Goal: Task Accomplishment & Management: Use online tool/utility

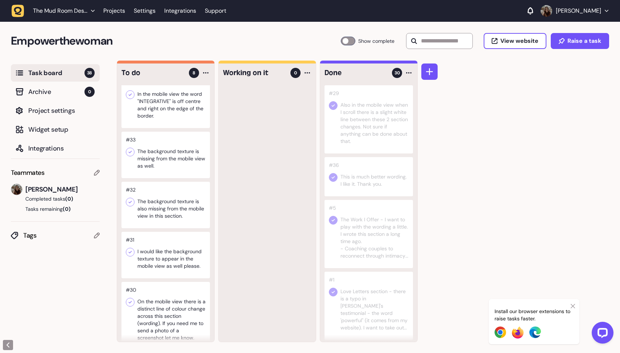
scroll to position [152, 0]
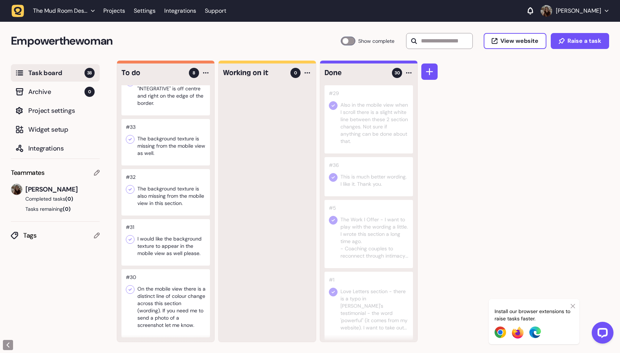
click at [170, 290] on div at bounding box center [165, 303] width 88 height 68
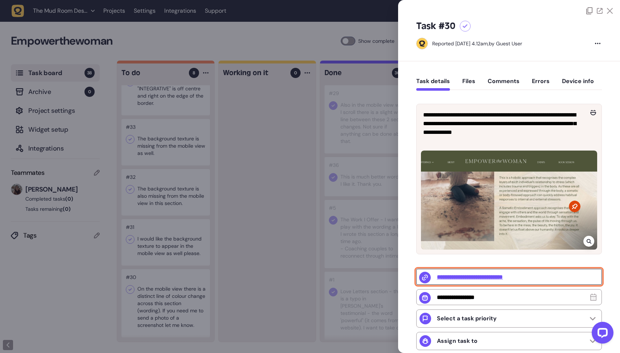
click at [505, 277] on input "**********" at bounding box center [509, 277] width 186 height 16
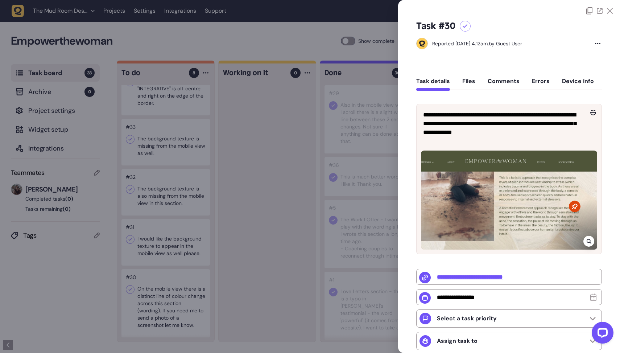
click at [268, 203] on div at bounding box center [310, 176] width 620 height 353
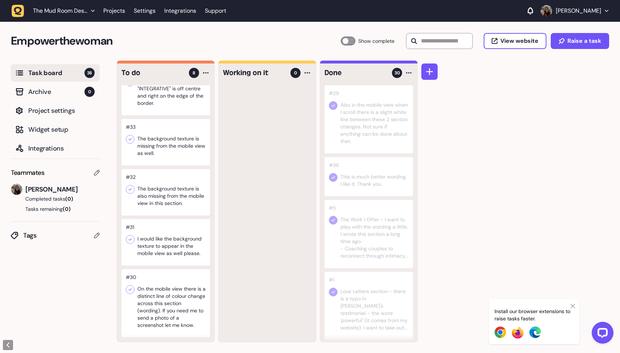
click at [169, 310] on div at bounding box center [165, 303] width 88 height 68
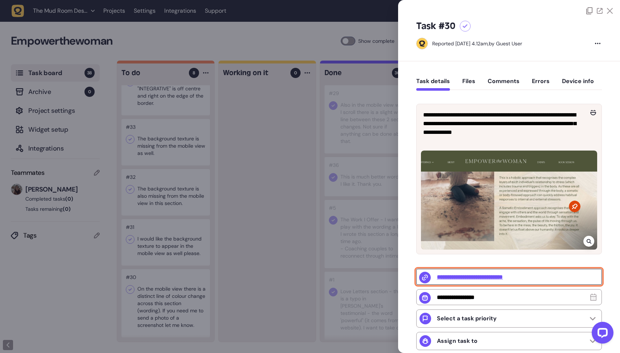
click at [498, 276] on input "**********" at bounding box center [509, 277] width 186 height 16
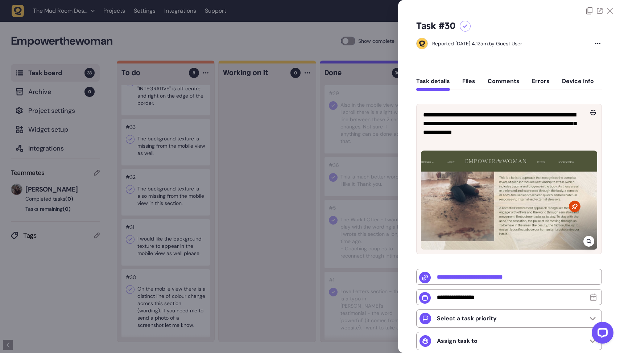
click at [296, 174] on div at bounding box center [310, 176] width 620 height 353
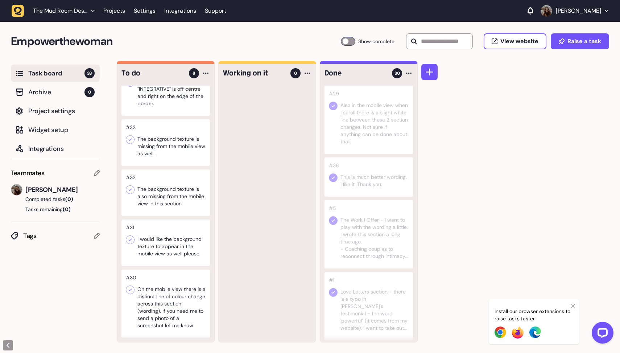
click at [179, 105] on div at bounding box center [165, 89] width 88 height 54
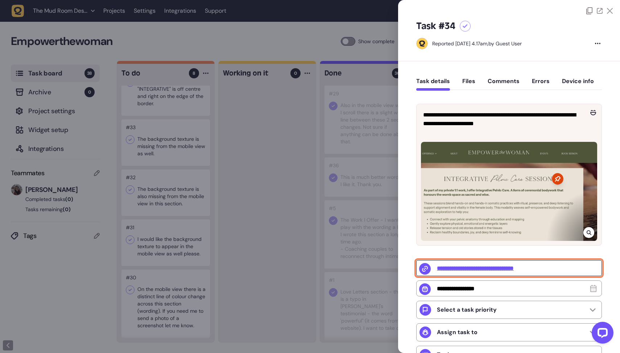
click at [492, 269] on input "**********" at bounding box center [509, 268] width 186 height 16
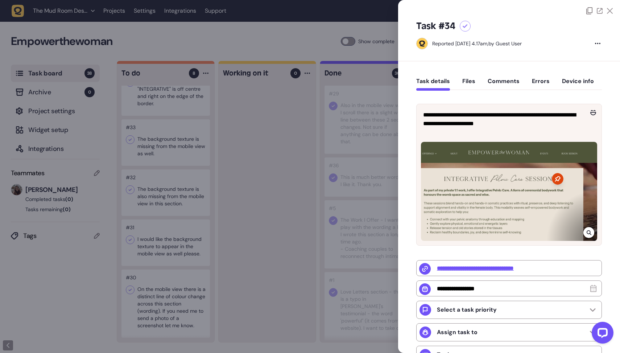
click at [251, 142] on div at bounding box center [310, 176] width 620 height 353
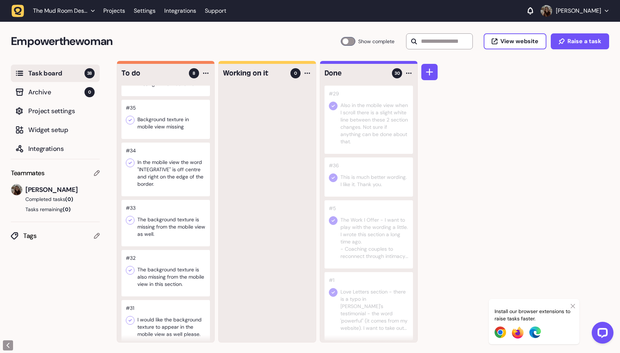
scroll to position [70, 0]
click at [188, 167] on div at bounding box center [165, 171] width 88 height 54
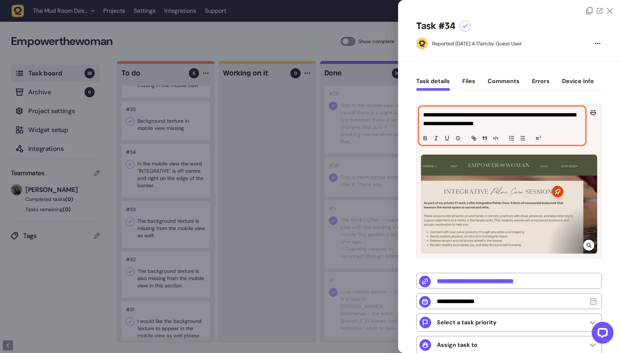
click at [540, 117] on p "**********" at bounding box center [501, 119] width 156 height 17
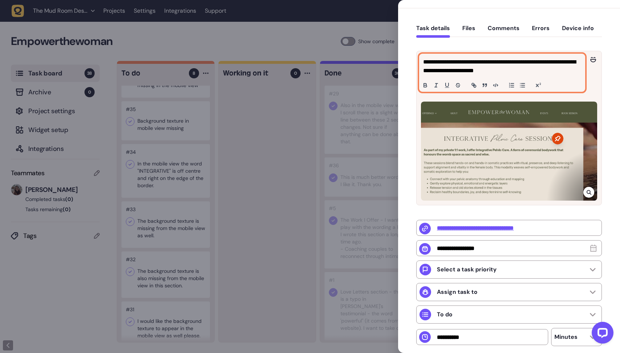
scroll to position [112, 0]
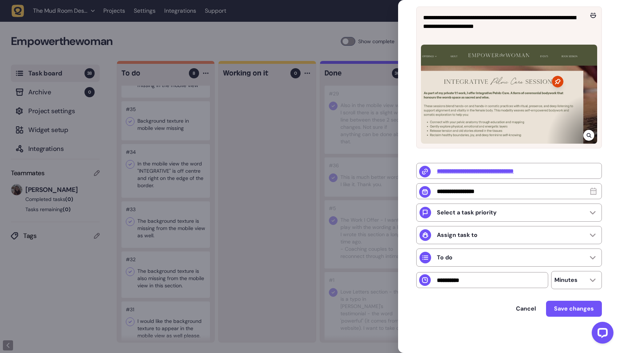
click at [267, 235] on div at bounding box center [310, 176] width 620 height 353
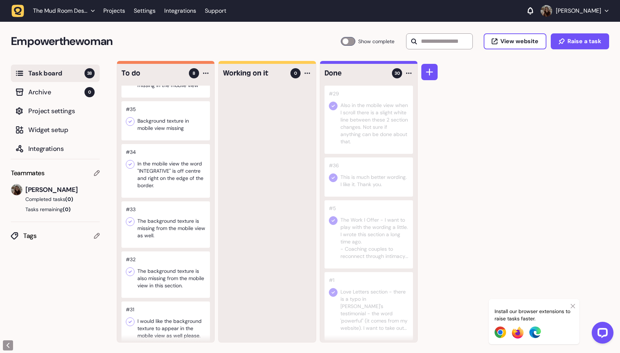
click at [127, 159] on div at bounding box center [165, 171] width 88 height 54
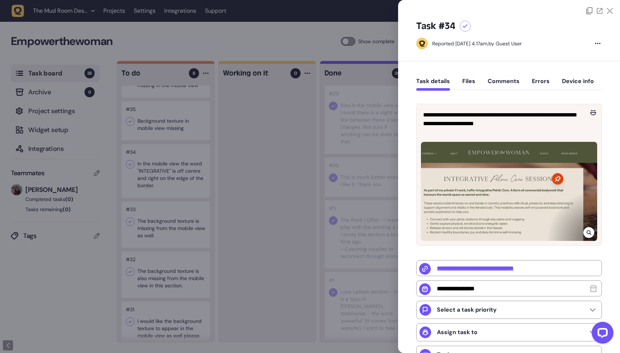
click at [204, 168] on div at bounding box center [310, 176] width 620 height 353
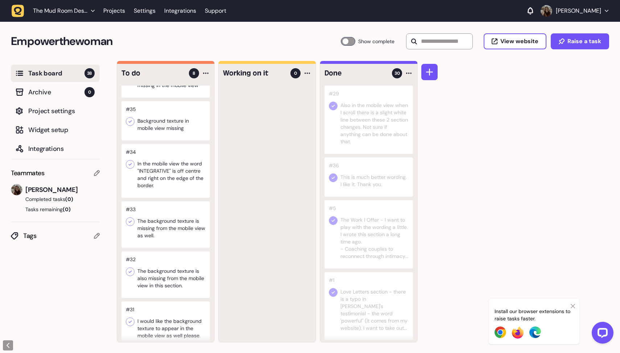
click at [132, 165] on icon at bounding box center [130, 164] width 7 height 7
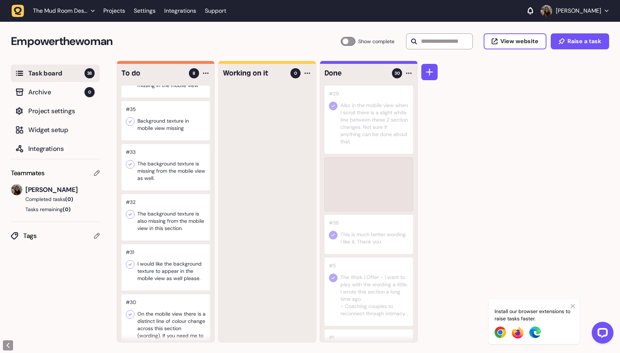
drag, startPoint x: 159, startPoint y: 167, endPoint x: 376, endPoint y: 139, distance: 218.2
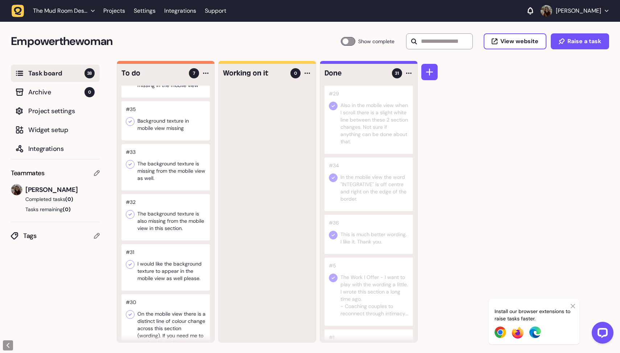
scroll to position [95, 0]
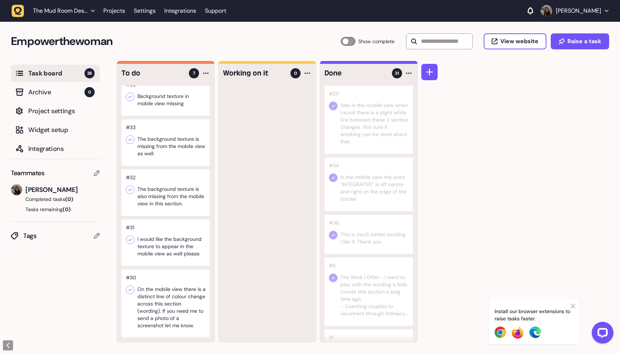
click at [173, 309] on div at bounding box center [165, 303] width 88 height 68
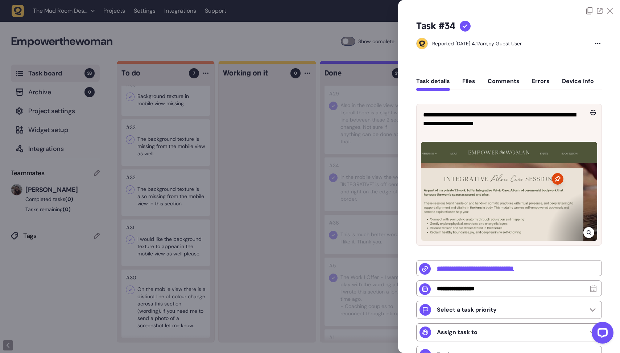
type input "**********"
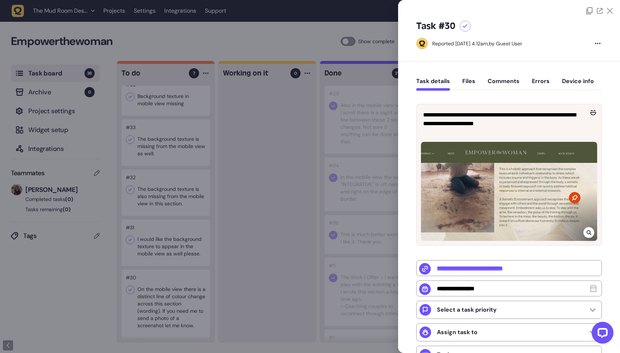
click at [246, 282] on div at bounding box center [310, 176] width 620 height 353
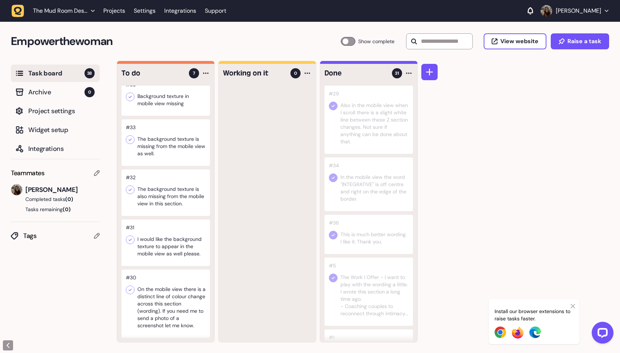
click at [174, 248] on div at bounding box center [165, 242] width 88 height 46
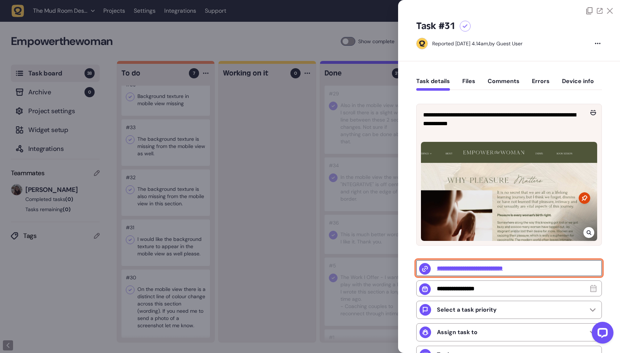
click at [506, 271] on input "**********" at bounding box center [509, 268] width 186 height 16
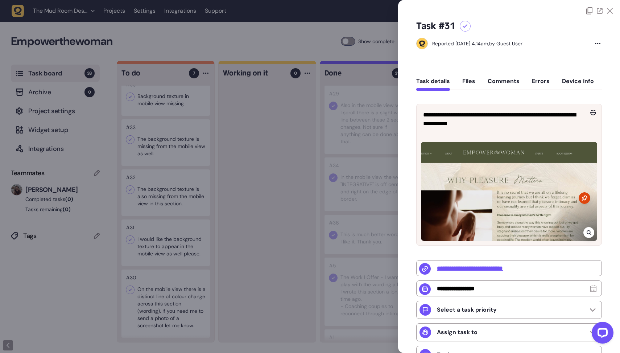
click at [465, 23] on div at bounding box center [465, 26] width 11 height 11
click at [261, 188] on div at bounding box center [310, 176] width 620 height 353
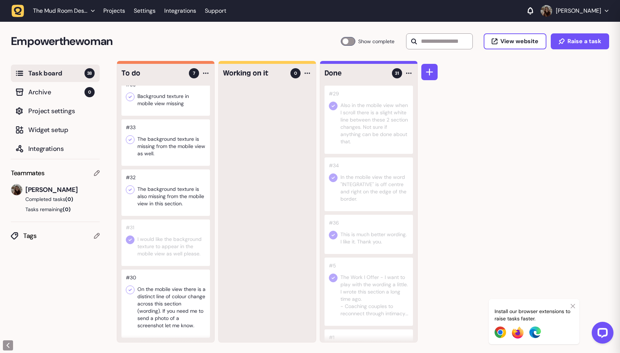
click at [167, 189] on div at bounding box center [165, 192] width 88 height 46
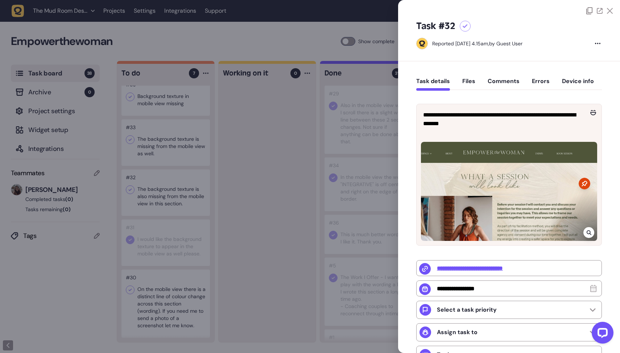
click at [466, 24] on icon at bounding box center [465, 26] width 5 height 4
click at [274, 194] on div at bounding box center [310, 176] width 620 height 353
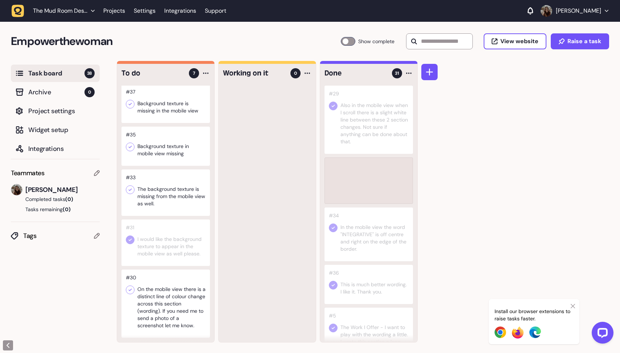
scroll to position [45, 0]
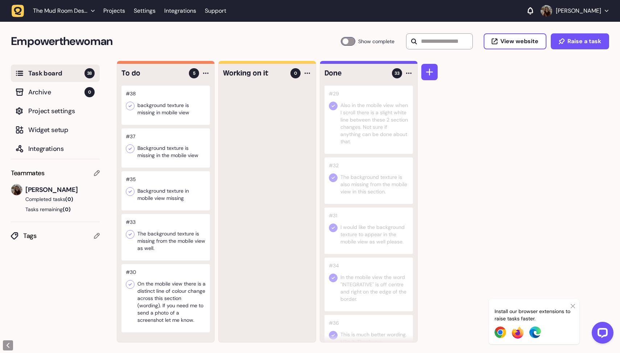
click at [167, 241] on div at bounding box center [165, 237] width 88 height 46
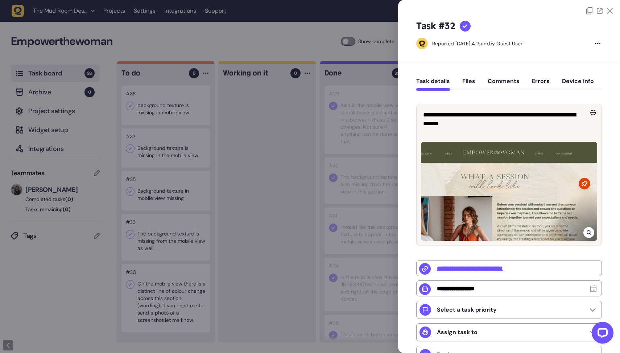
type input "**********"
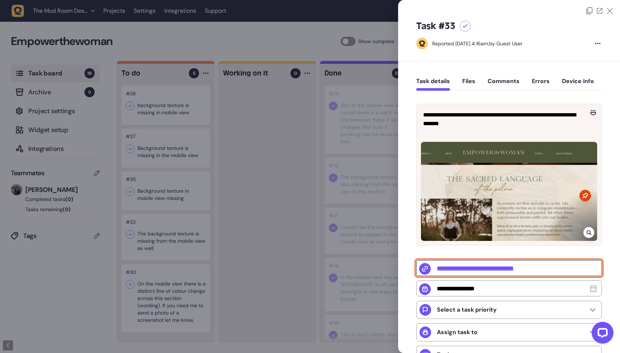
click at [495, 266] on input "**********" at bounding box center [509, 268] width 186 height 16
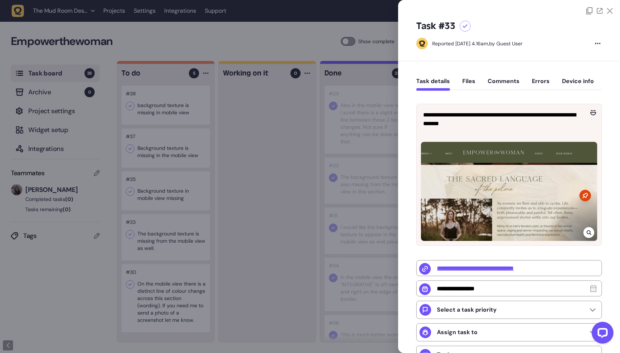
click at [467, 25] on icon at bounding box center [465, 26] width 5 height 4
click at [283, 175] on div at bounding box center [310, 176] width 620 height 353
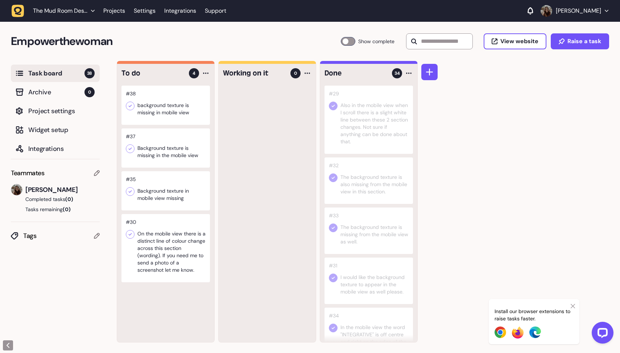
click at [158, 195] on div at bounding box center [165, 190] width 88 height 39
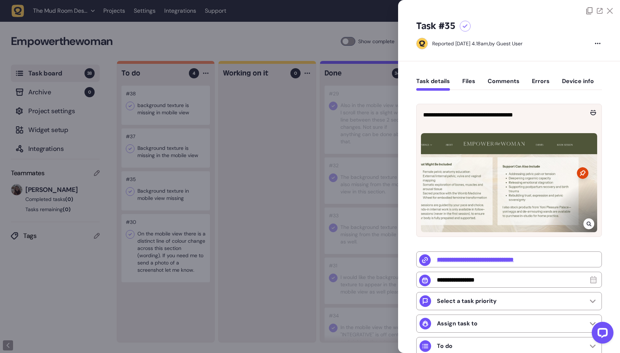
click at [469, 22] on div "Task #35" at bounding box center [509, 26] width 186 height 12
click at [466, 23] on div at bounding box center [465, 26] width 11 height 11
click at [279, 142] on div at bounding box center [310, 176] width 620 height 353
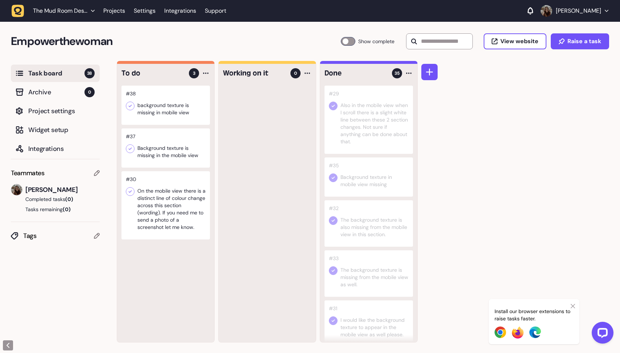
click at [192, 149] on div at bounding box center [165, 147] width 88 height 39
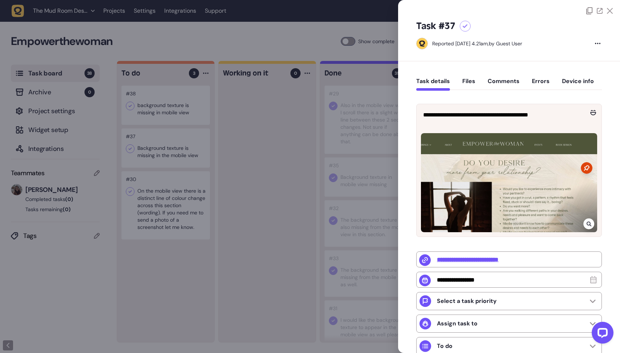
click at [464, 23] on div at bounding box center [465, 26] width 11 height 11
click at [268, 152] on div at bounding box center [310, 176] width 620 height 353
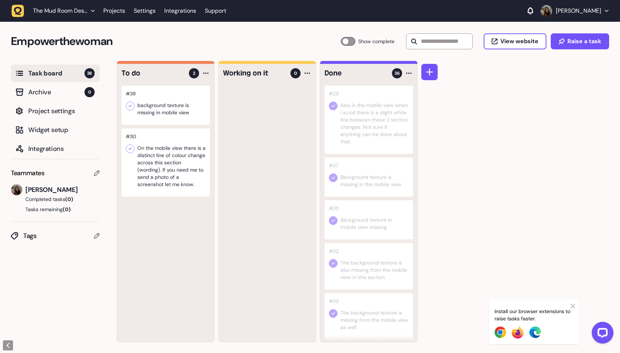
click at [141, 104] on div at bounding box center [165, 105] width 88 height 39
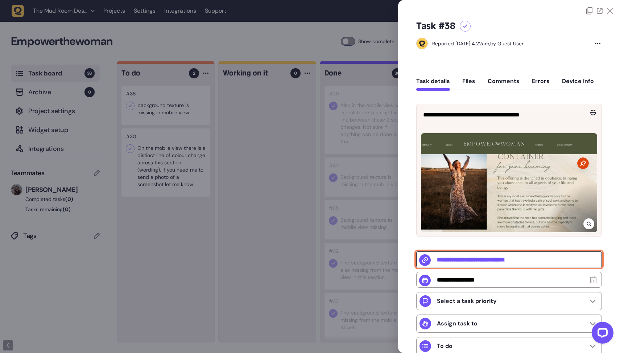
click at [463, 261] on input "**********" at bounding box center [509, 259] width 186 height 16
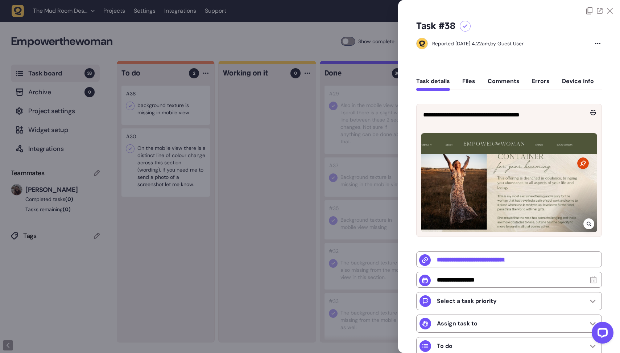
click at [252, 151] on div at bounding box center [310, 176] width 620 height 353
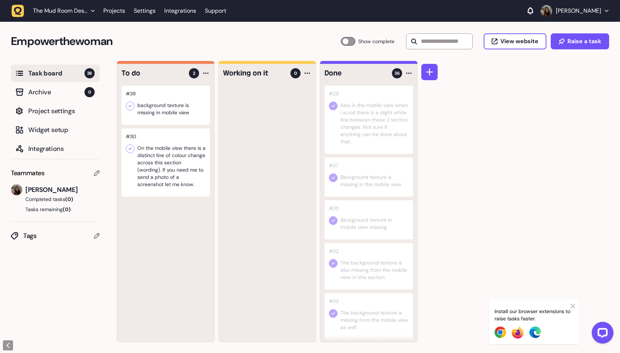
click at [130, 103] on icon at bounding box center [130, 105] width 7 height 7
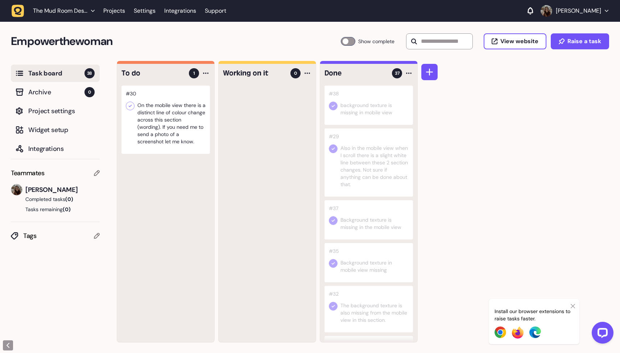
click at [165, 106] on div at bounding box center [165, 120] width 88 height 68
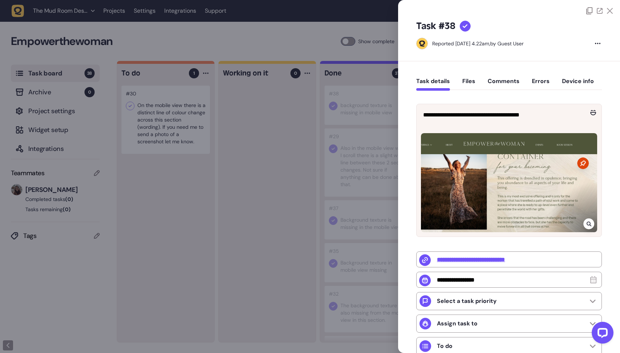
type input "**********"
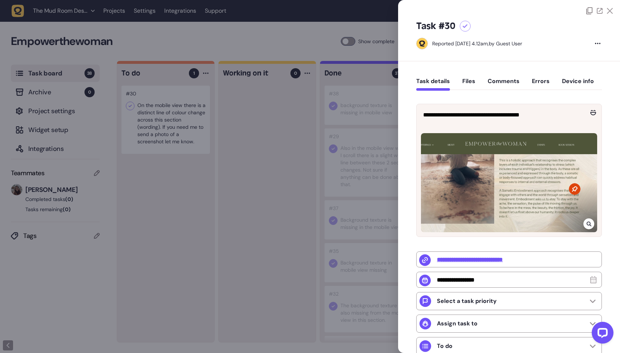
click at [132, 105] on div at bounding box center [310, 176] width 620 height 353
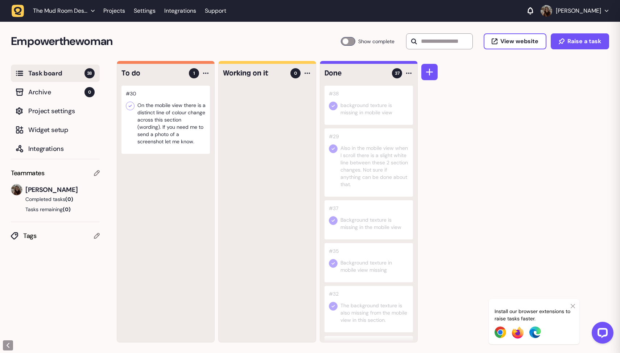
click at [131, 108] on icon at bounding box center [130, 105] width 7 height 7
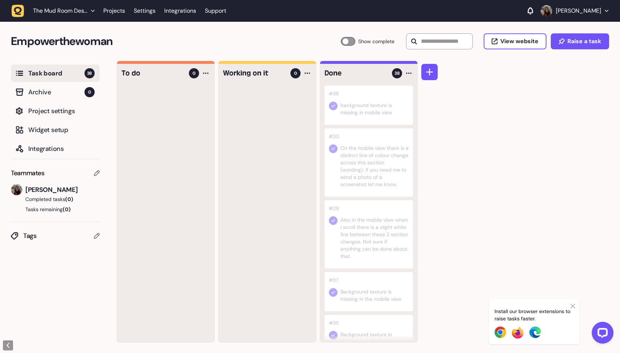
scroll to position [0, 0]
